Goal: Information Seeking & Learning: Learn about a topic

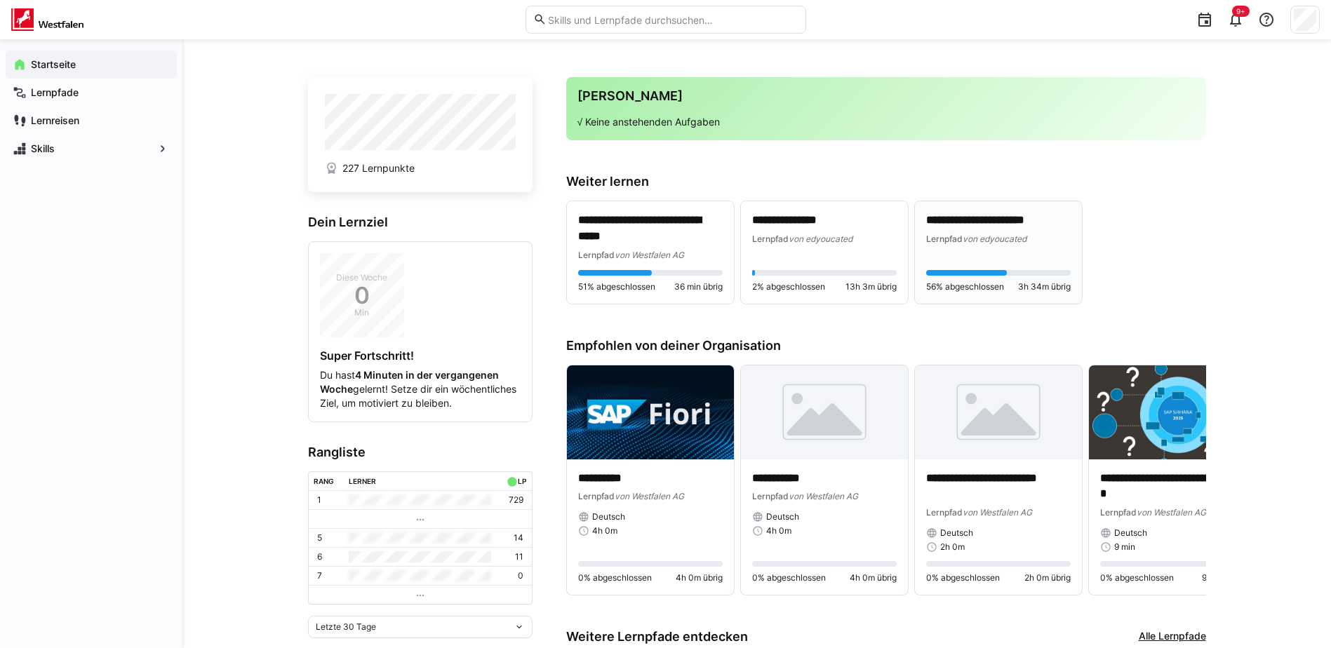
click at [974, 234] on span "von edyoucated" at bounding box center [995, 239] width 64 height 11
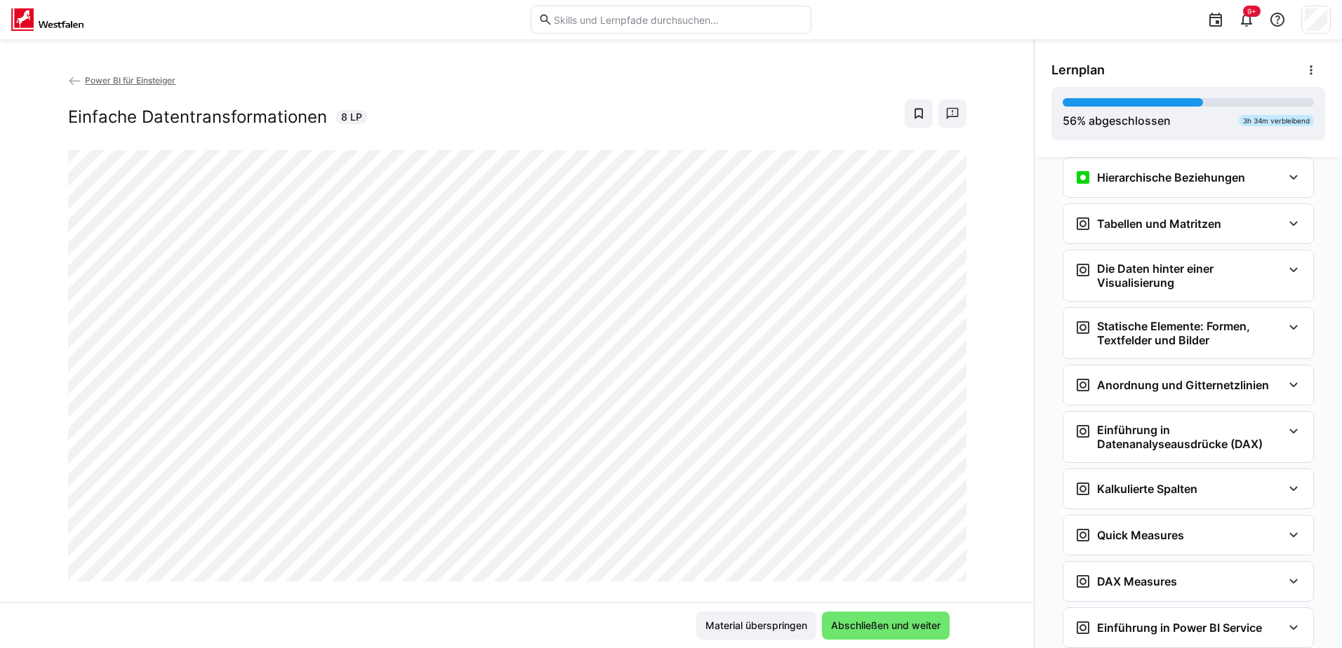
scroll to position [897, 0]
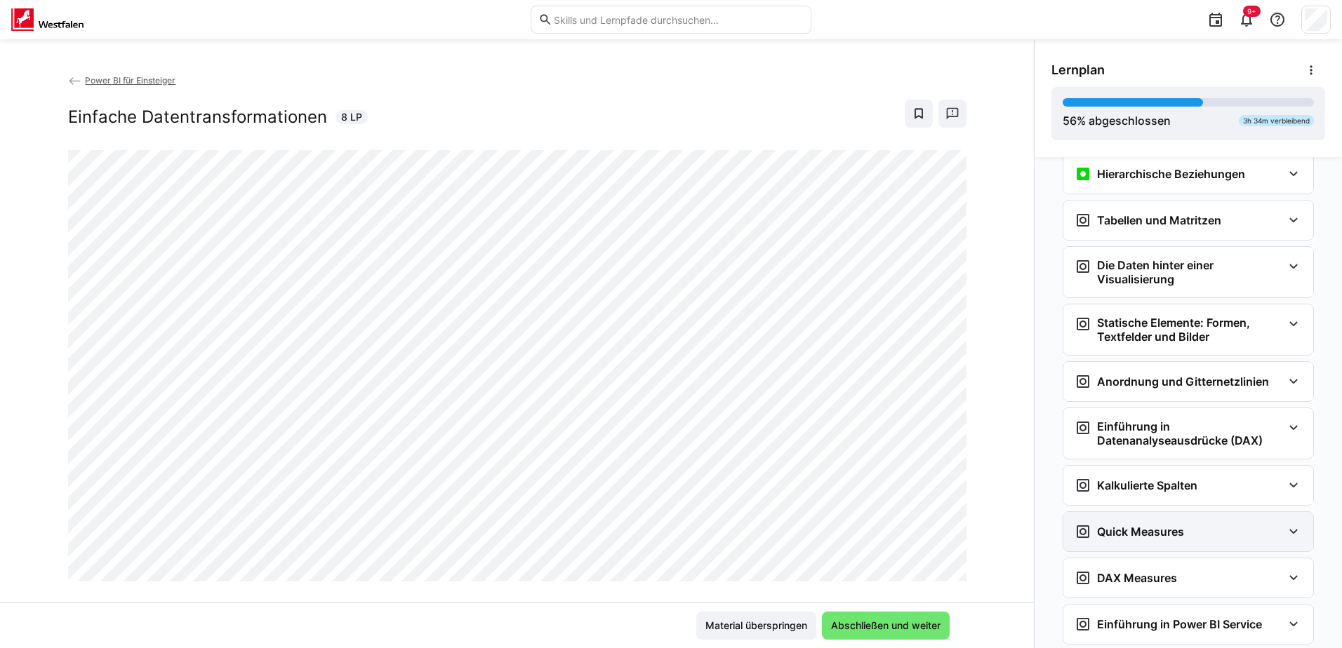
click at [1288, 533] on eds-icon at bounding box center [1293, 531] width 17 height 17
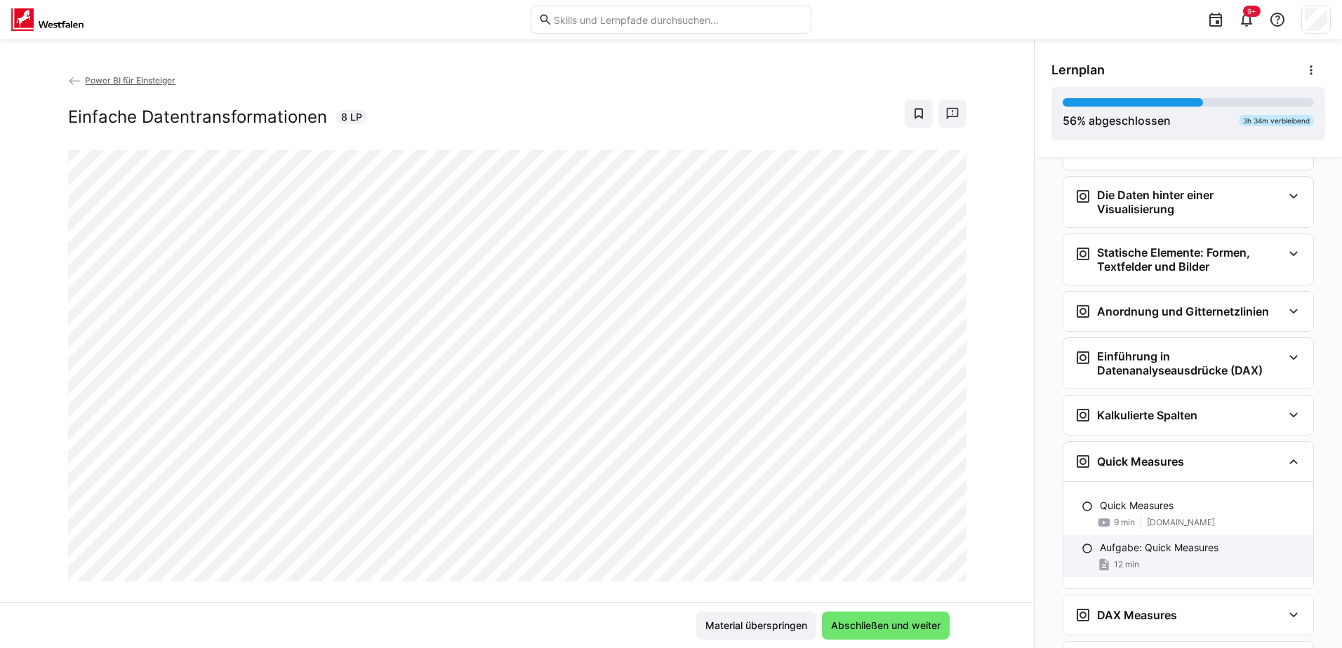
click at [1186, 560] on div "12 min" at bounding box center [1200, 565] width 202 height 14
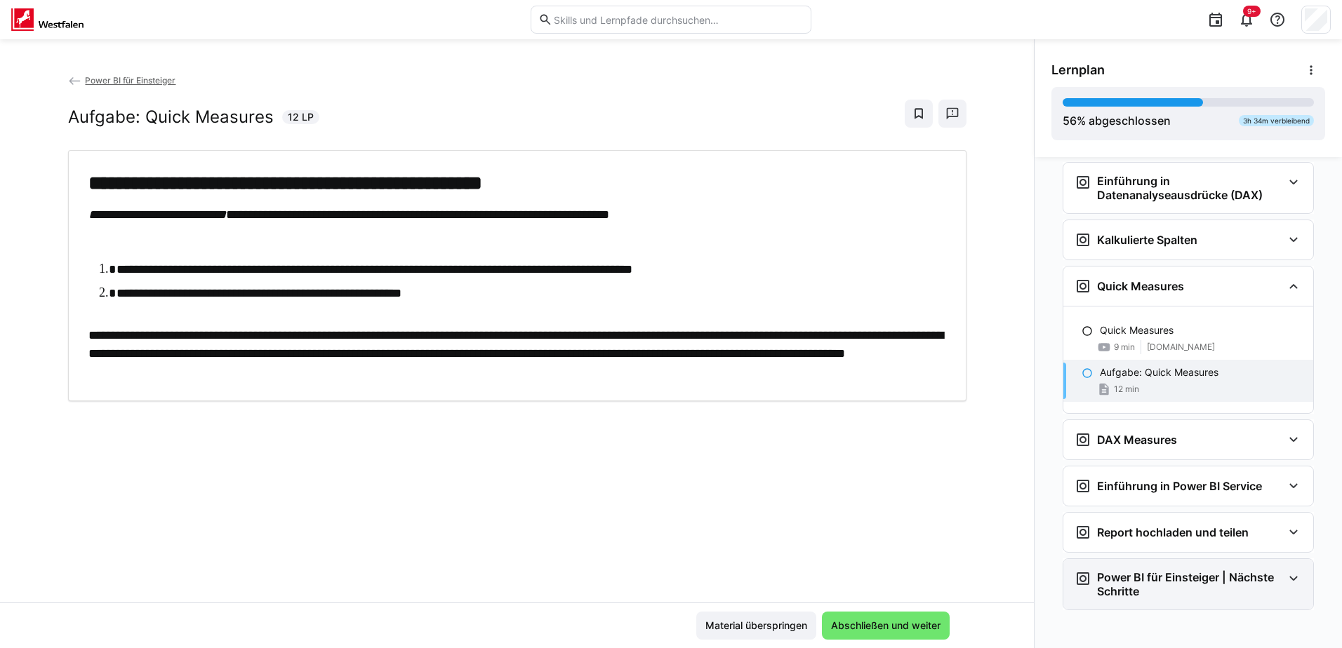
scroll to position [1148, 0]
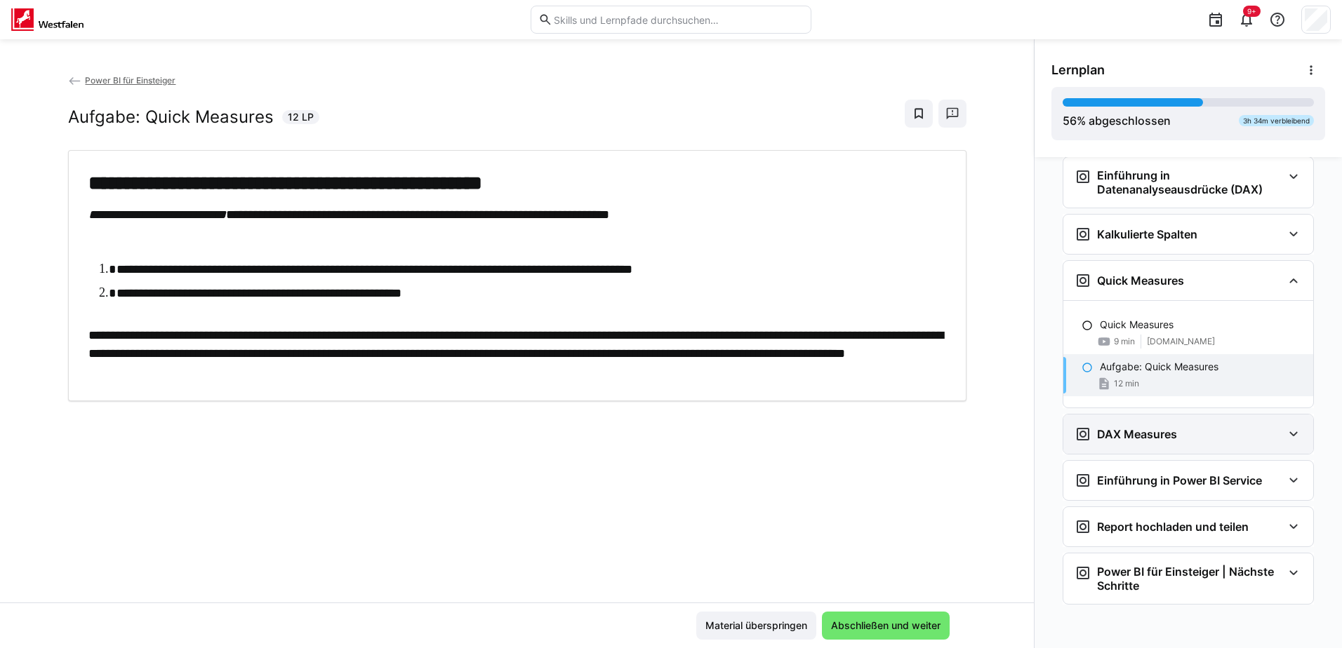
click at [1285, 434] on eds-icon at bounding box center [1293, 434] width 17 height 17
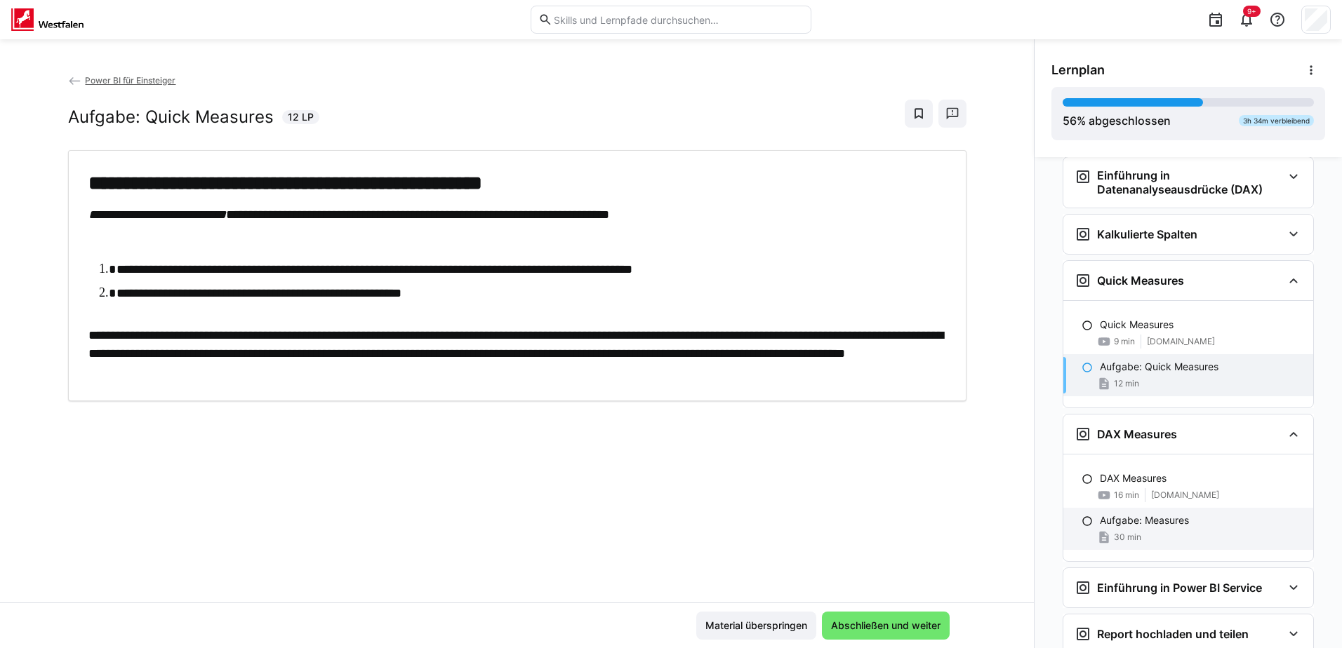
click at [1173, 516] on p "Aufgabe: Measures" at bounding box center [1143, 521] width 89 height 14
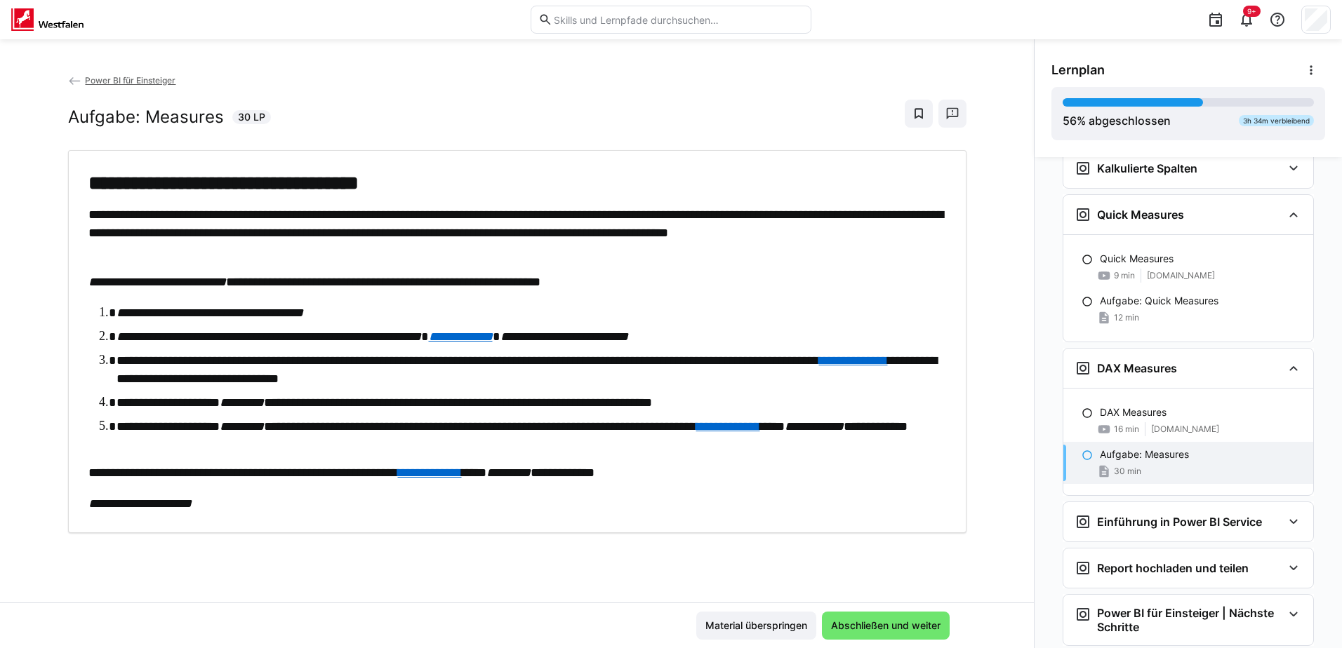
scroll to position [1255, 0]
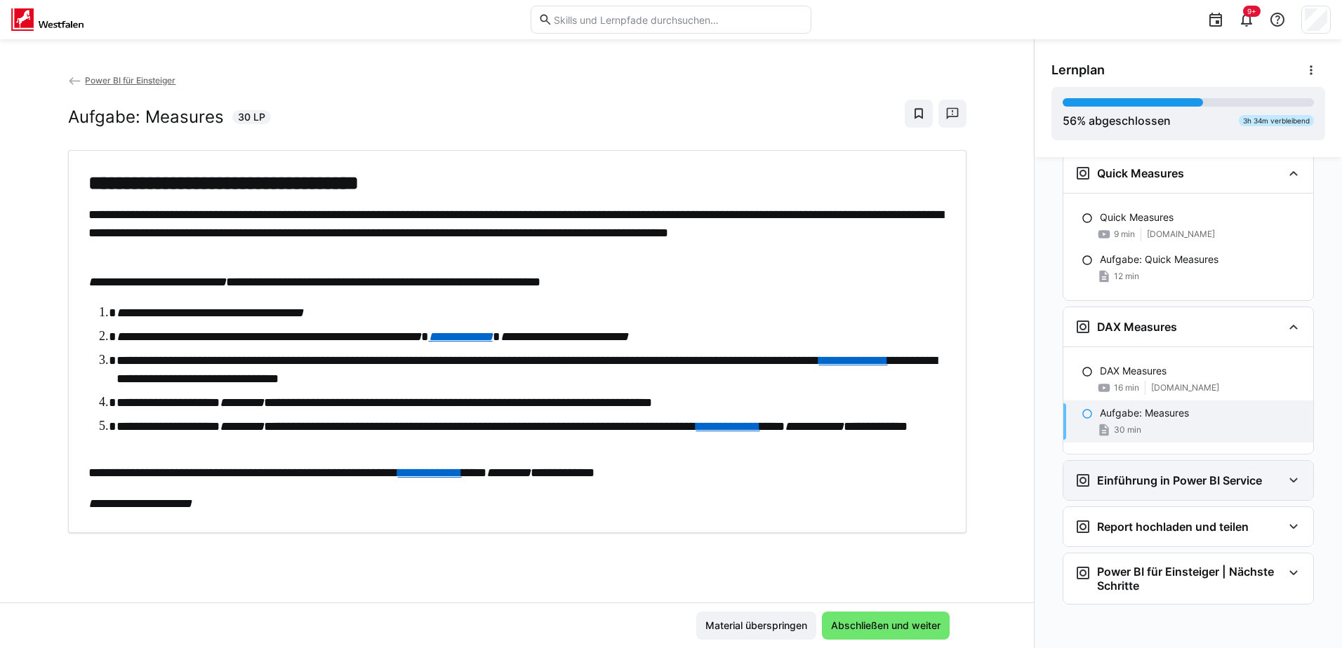
click at [1285, 484] on eds-icon at bounding box center [1293, 480] width 17 height 17
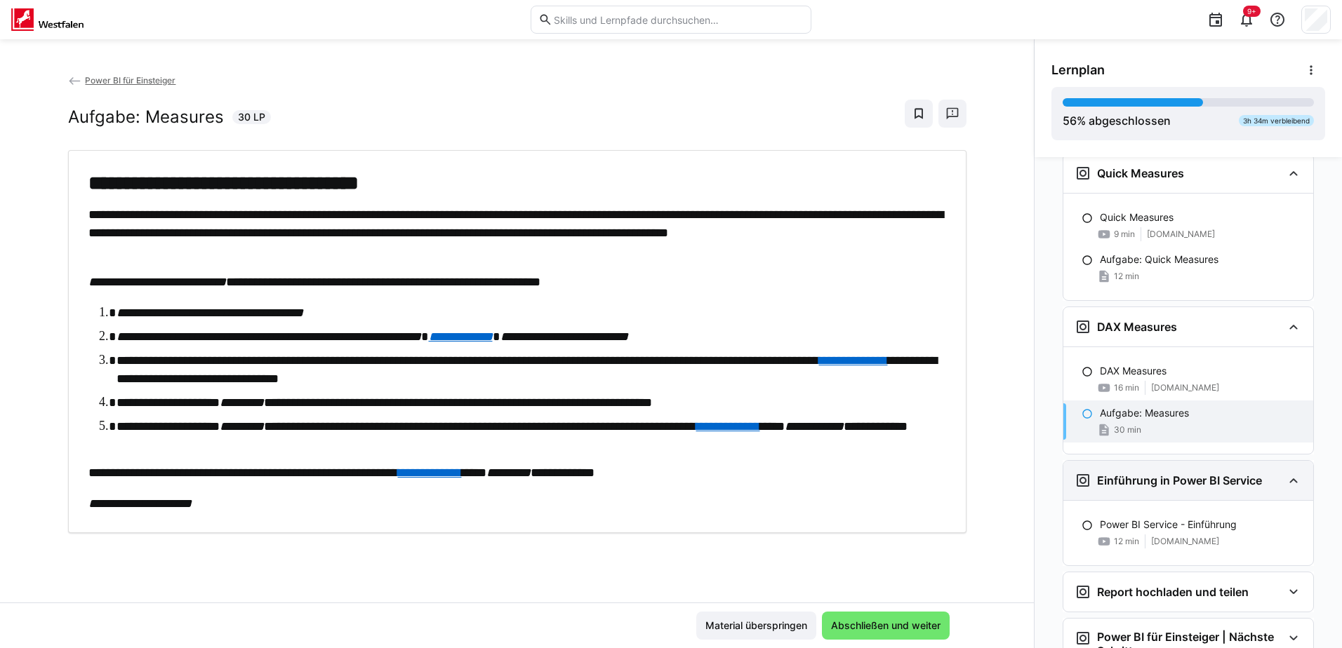
click at [1285, 484] on eds-icon at bounding box center [1293, 480] width 17 height 17
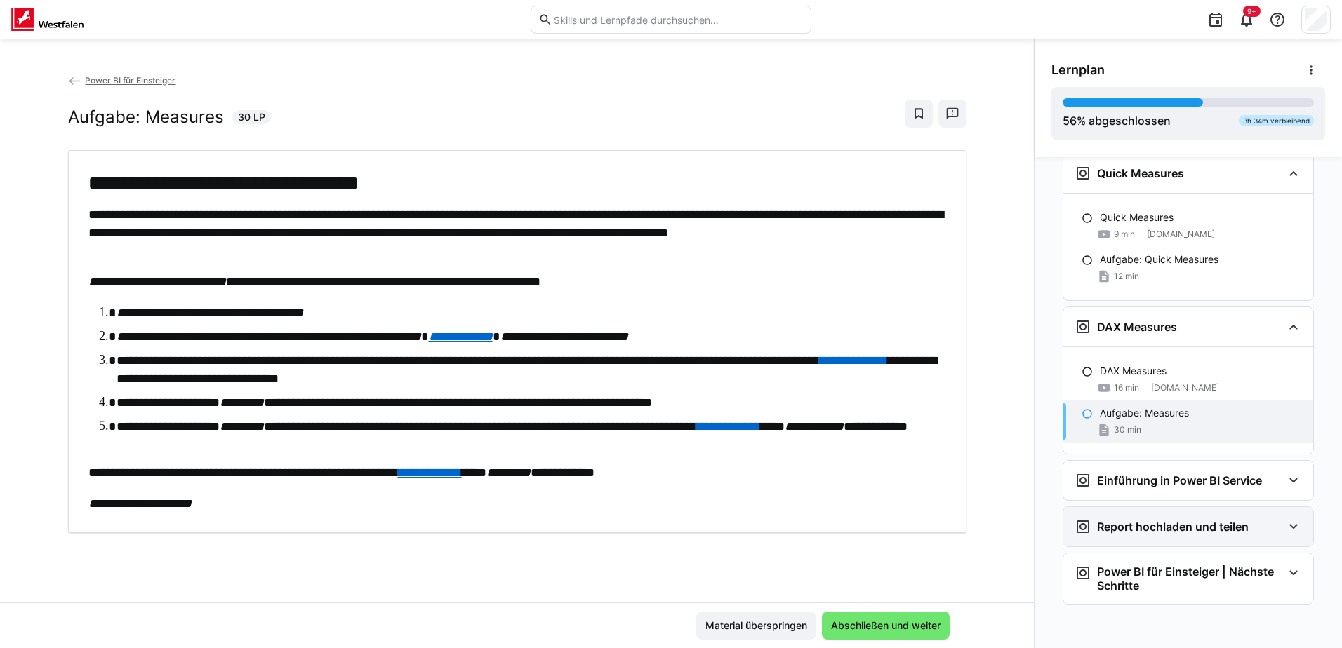
click at [1285, 523] on eds-icon at bounding box center [1293, 527] width 17 height 17
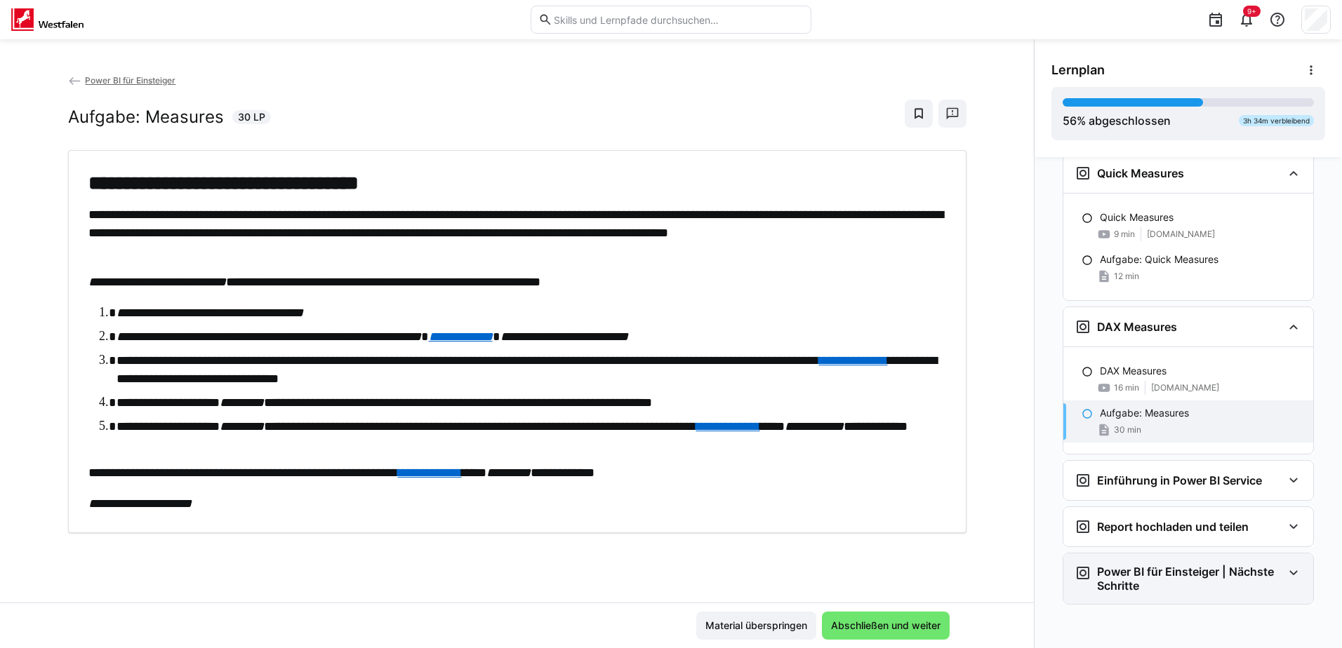
click at [1288, 567] on eds-icon at bounding box center [1293, 573] width 17 height 17
